Goal: Task Accomplishment & Management: Manage account settings

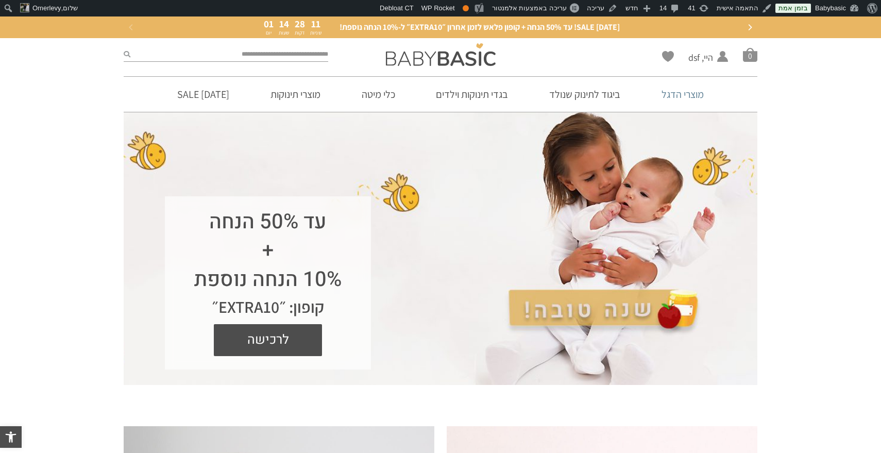
click at [666, 94] on link "מוצרי הדגל" at bounding box center [682, 94] width 73 height 35
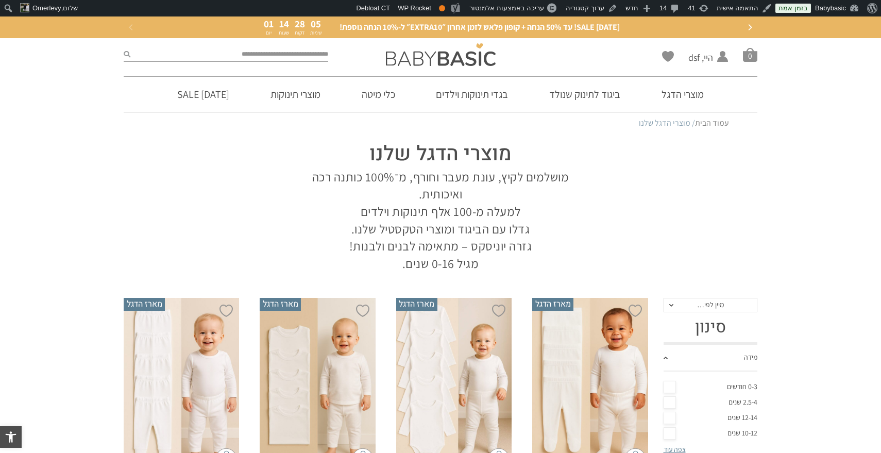
drag, startPoint x: 392, startPoint y: 267, endPoint x: 571, endPoint y: 173, distance: 202.6
click at [571, 173] on p "מושלמים לקיץ, עונת מעבר וחורף, מ־100% כותנה רכה ואיכותית. למעלה מ-100 אלף תינוק…" at bounding box center [441, 220] width 294 height 104
copy p "מושלמים לקיץ, עונת מעבר וחורף, מ־100% כותנה רכה ואיכותית. למעלה מ-100 אלף תינוק…"
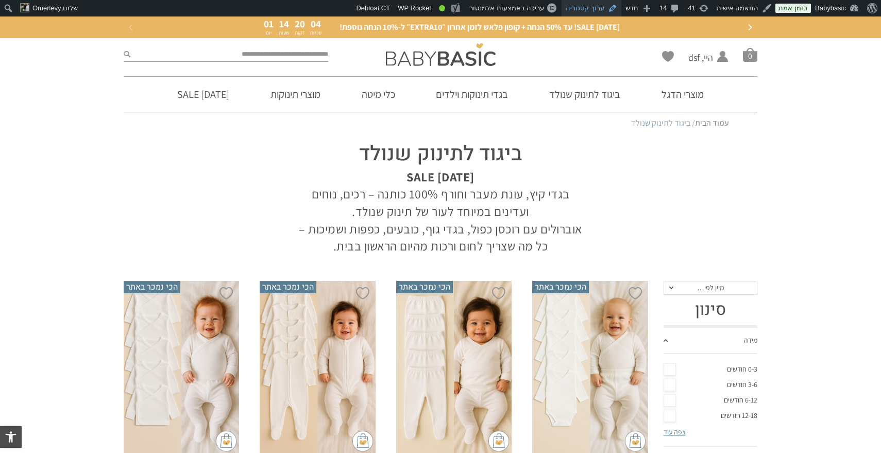
click at [602, 9] on link "ערוך קטגוריה" at bounding box center [592, 8] width 60 height 16
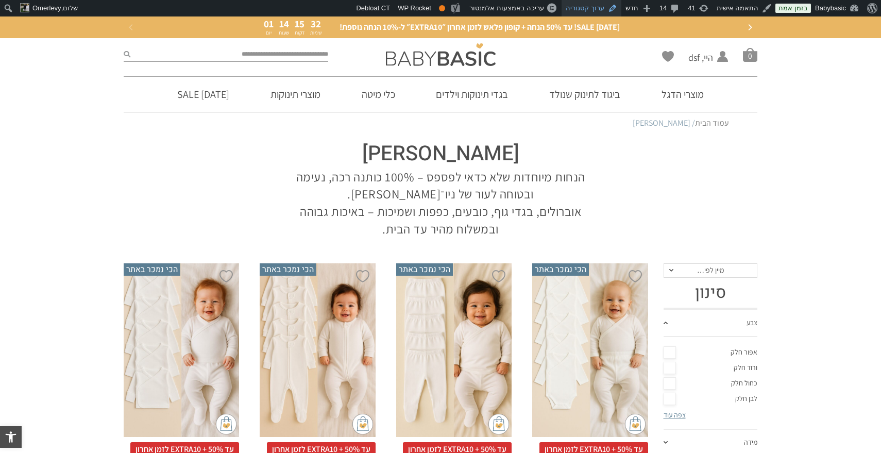
click at [600, 8] on link "ערוך קטגוריה" at bounding box center [592, 8] width 60 height 16
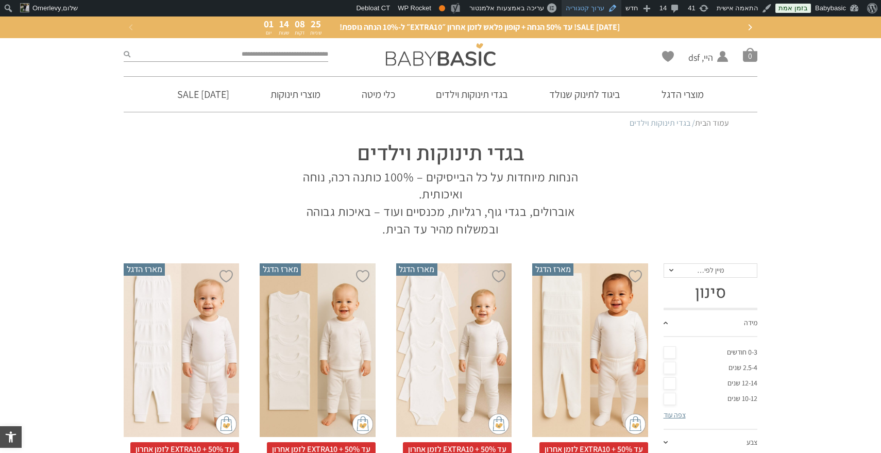
click at [597, 5] on link "ערוך קטגוריה" at bounding box center [592, 8] width 60 height 16
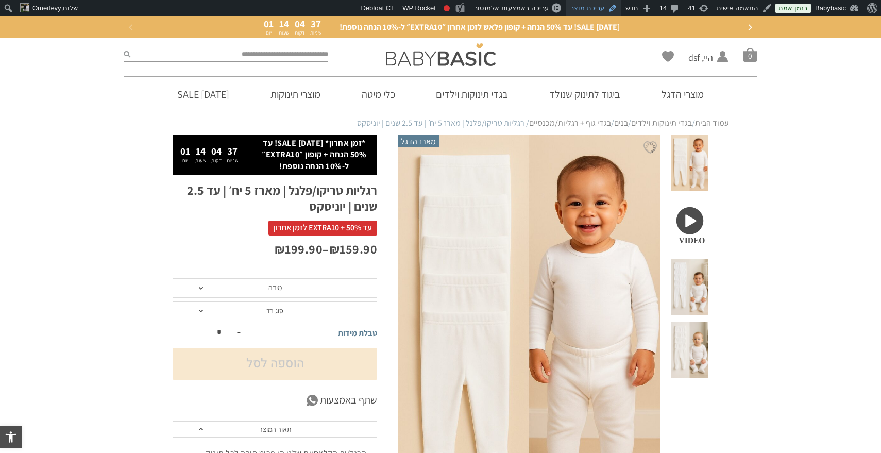
click at [600, 10] on link "עריכת מוצר" at bounding box center [593, 8] width 55 height 16
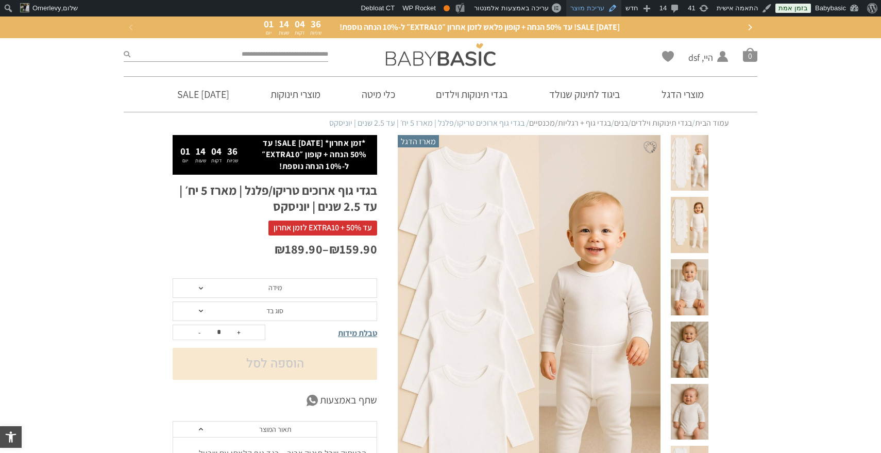
click at [599, 12] on link "עריכת מוצר" at bounding box center [593, 8] width 55 height 16
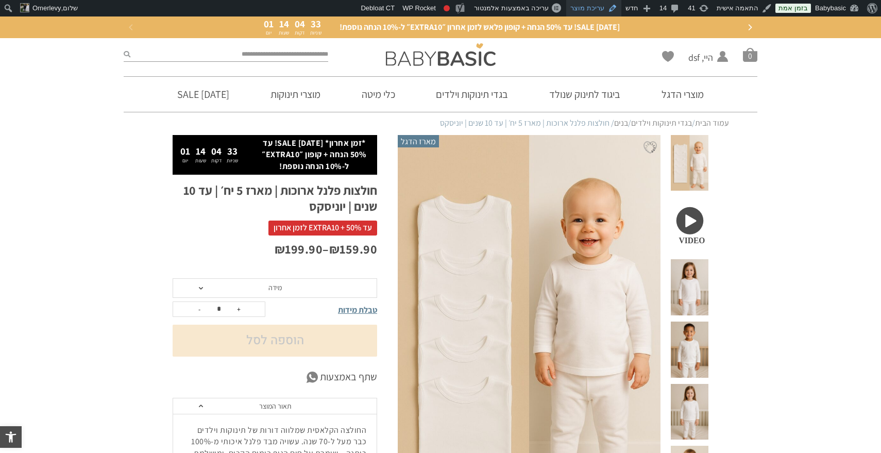
click at [607, 8] on link "עריכת מוצר" at bounding box center [593, 8] width 55 height 16
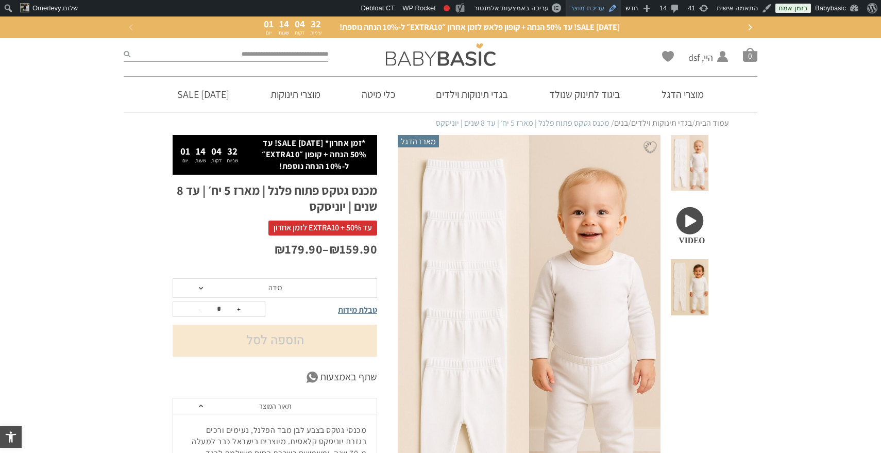
click at [605, 9] on link "עריכת מוצר" at bounding box center [593, 8] width 55 height 16
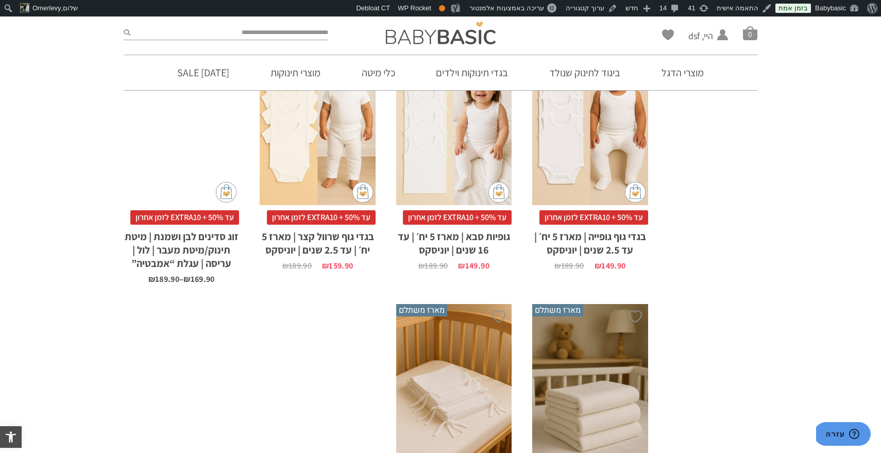
scroll to position [779, 0]
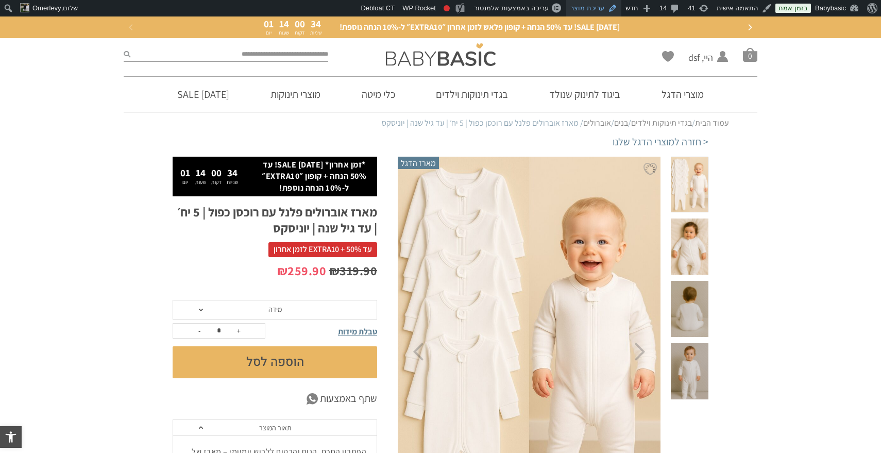
click at [604, 9] on link "עריכת מוצר" at bounding box center [593, 8] width 55 height 16
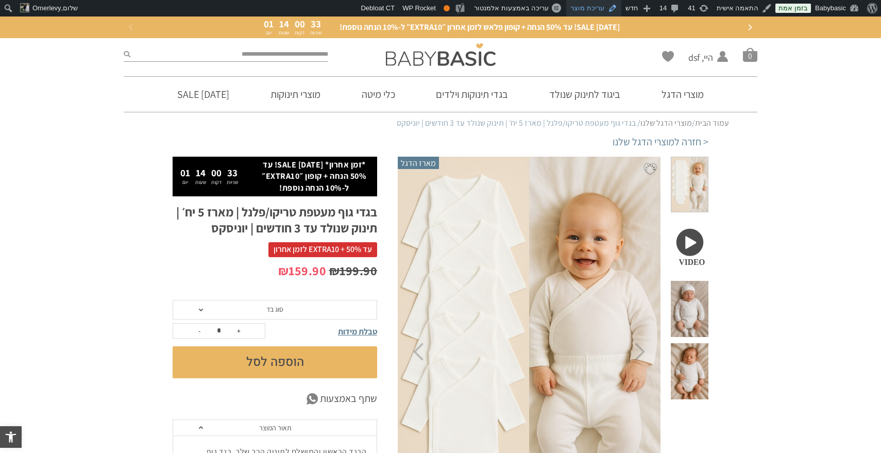
click at [592, 11] on link "עריכת מוצר" at bounding box center [593, 8] width 55 height 16
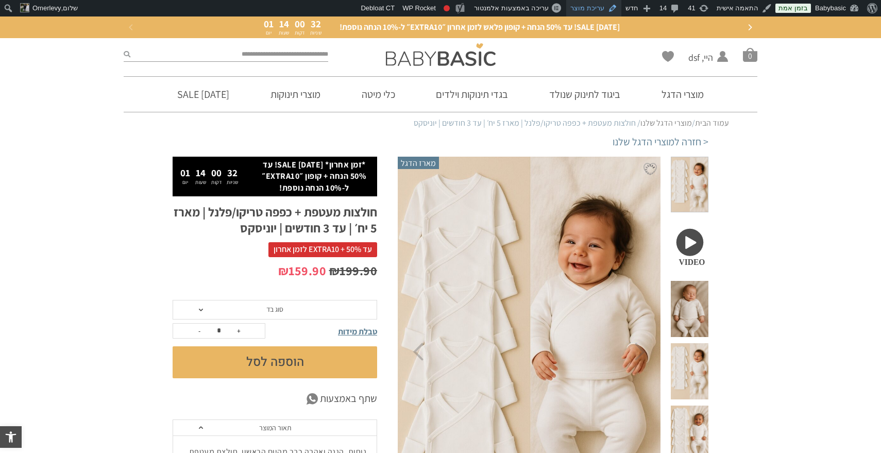
click at [605, 11] on link "עריכת מוצר" at bounding box center [593, 8] width 55 height 16
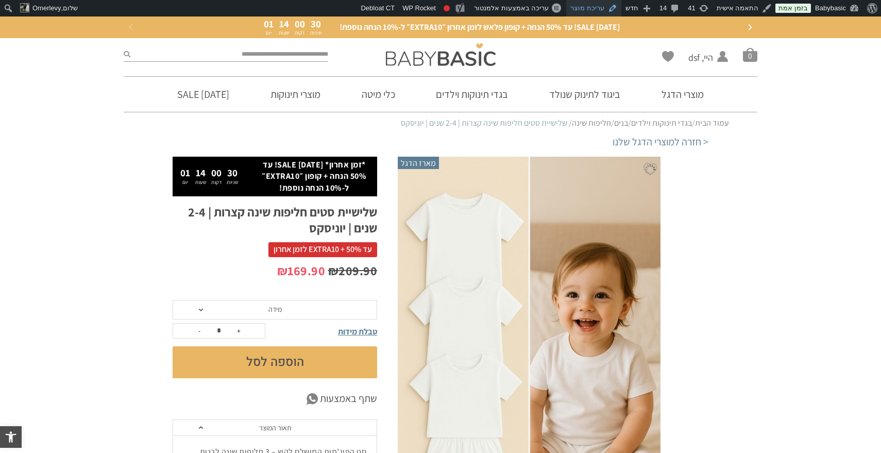
click at [597, 6] on link "עריכת מוצר" at bounding box center [593, 8] width 55 height 16
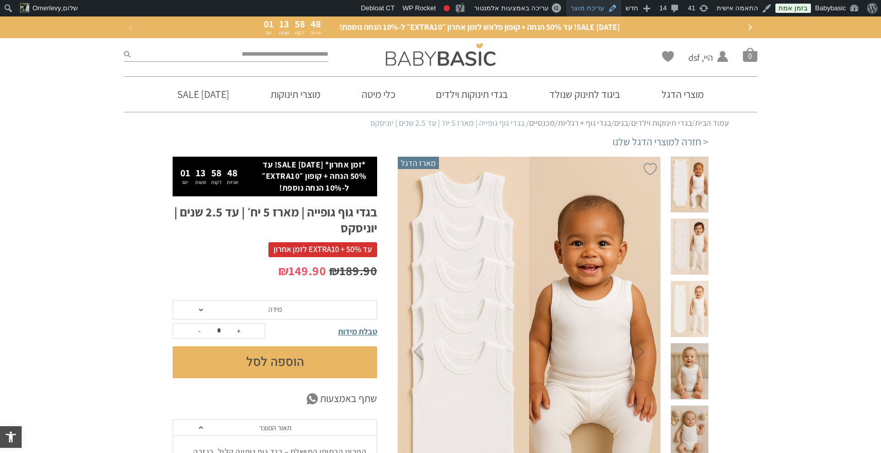
click at [602, 6] on link "עריכת מוצר" at bounding box center [593, 8] width 55 height 16
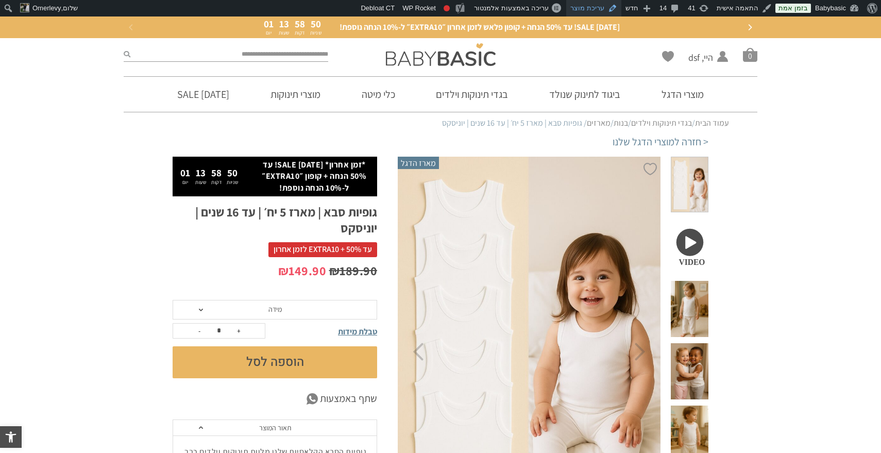
click at [599, 10] on link "עריכת מוצר" at bounding box center [593, 8] width 55 height 16
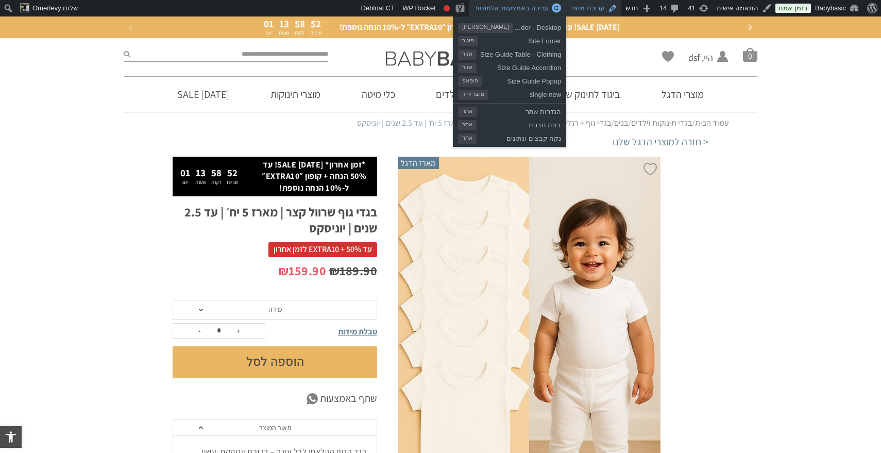
click at [599, 9] on link "עריכת מוצר" at bounding box center [593, 8] width 55 height 16
